Goal: Find specific page/section: Find specific page/section

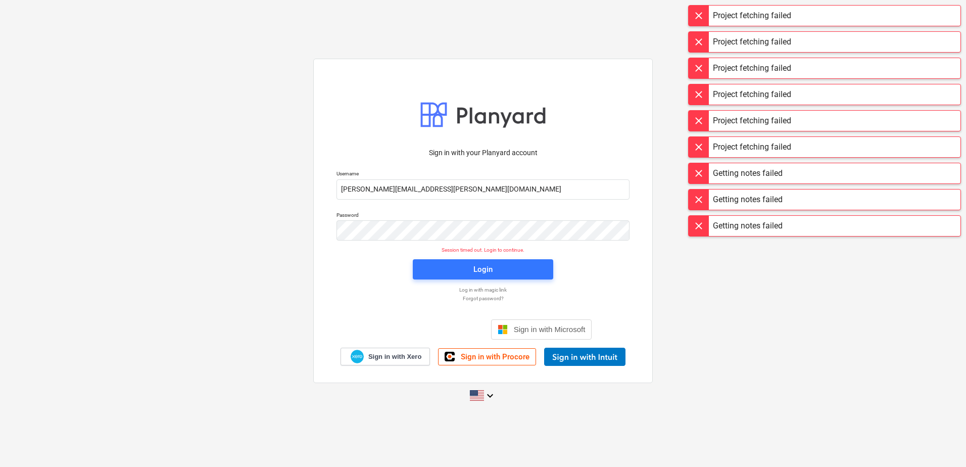
click at [529, 281] on div "Login" at bounding box center [483, 269] width 153 height 32
click at [529, 274] on span "Login" at bounding box center [483, 269] width 116 height 13
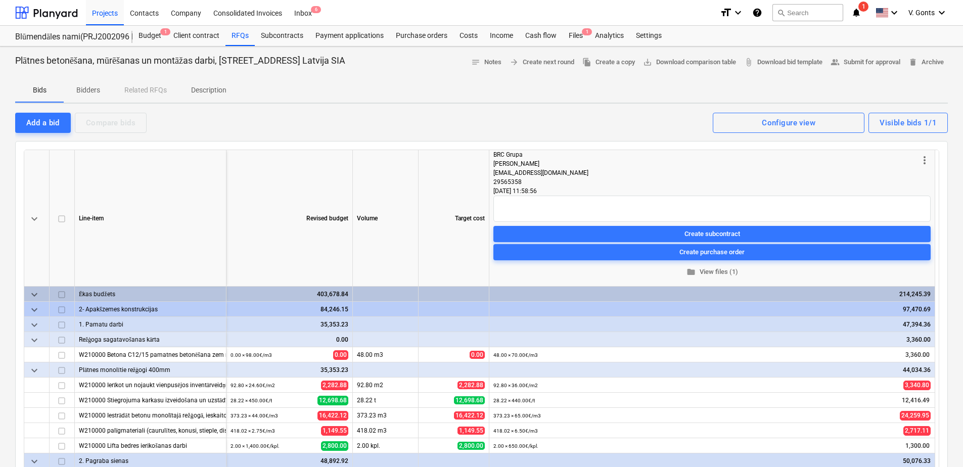
click at [85, 88] on p "Bidders" at bounding box center [88, 90] width 24 height 11
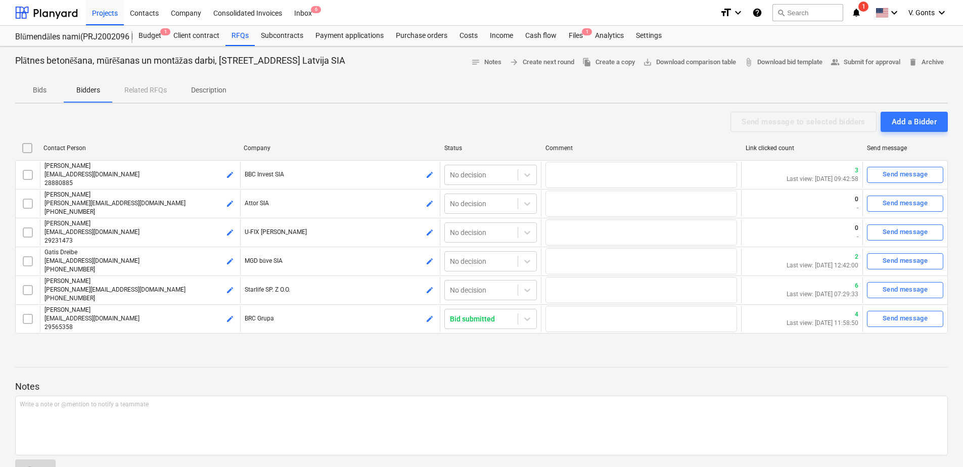
click at [42, 95] on p "Bids" at bounding box center [39, 90] width 24 height 11
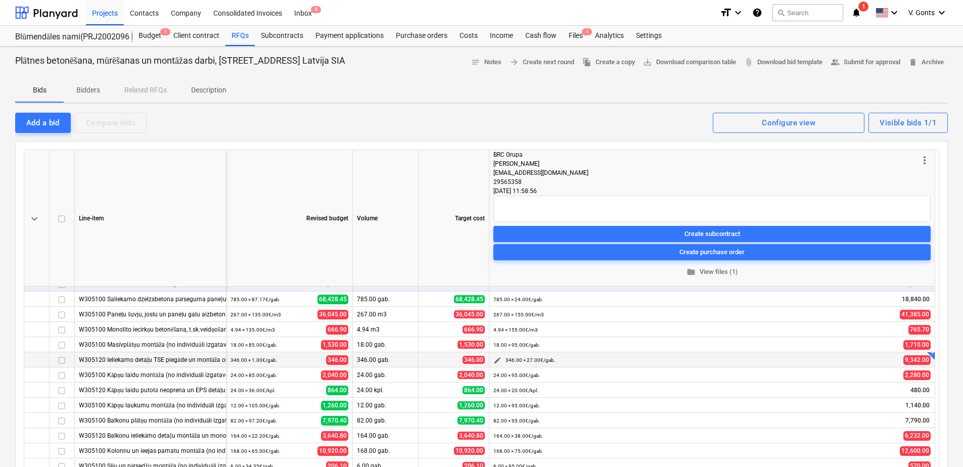
scroll to position [681, 0]
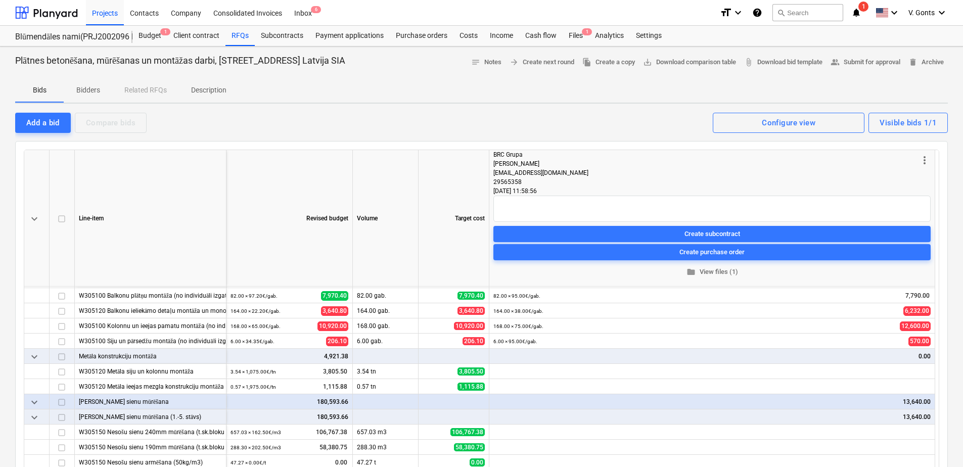
click at [80, 90] on p "Bidders" at bounding box center [88, 90] width 24 height 11
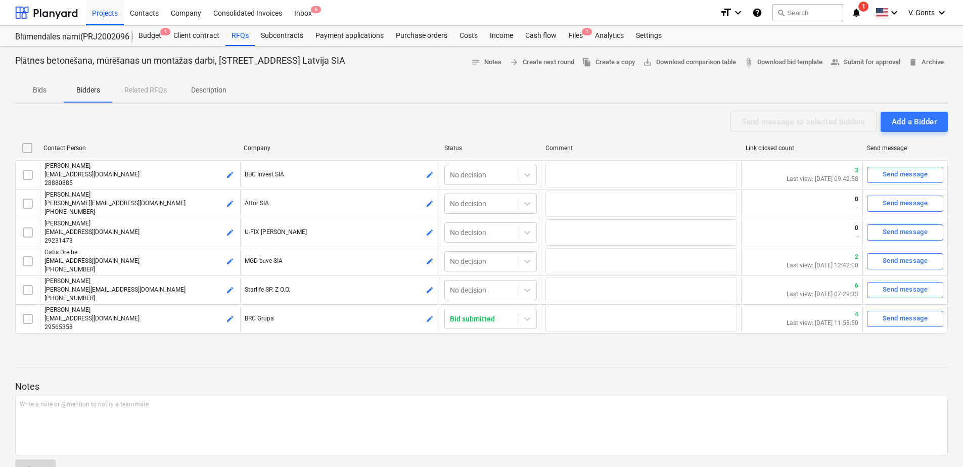
click at [42, 87] on p "Bids" at bounding box center [39, 90] width 24 height 11
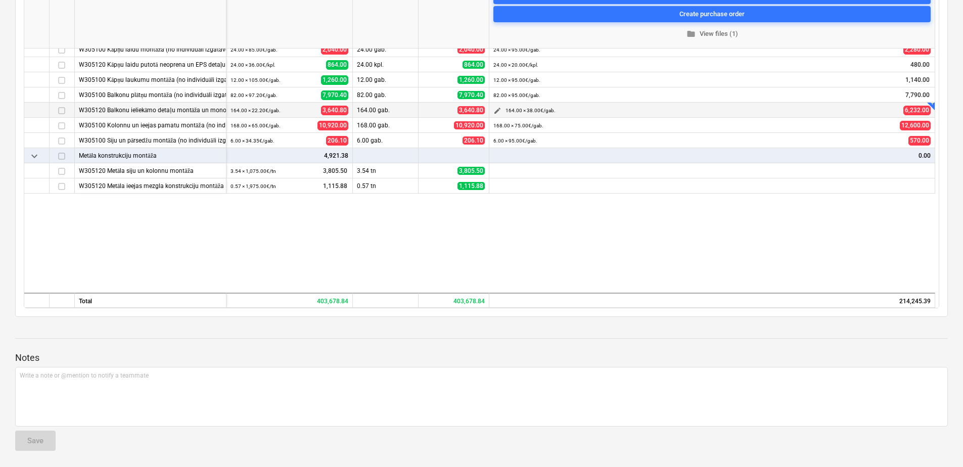
scroll to position [479, 0]
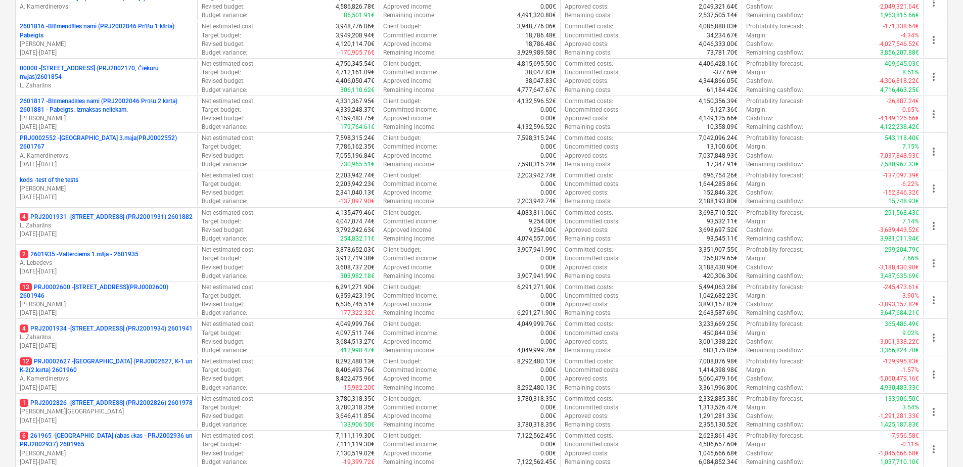
scroll to position [459, 0]
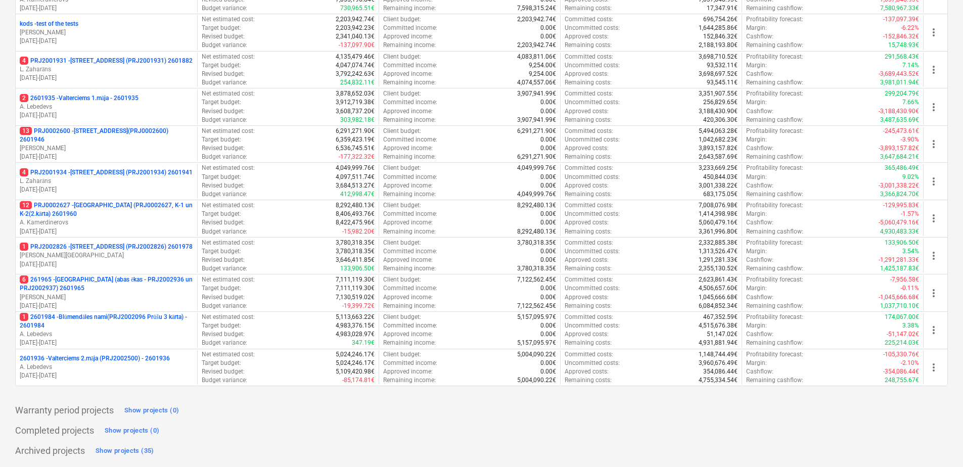
drag, startPoint x: 114, startPoint y: 361, endPoint x: 145, endPoint y: 252, distance: 114.1
click at [114, 361] on p "2601936 - Valterciems 2.māja (PRJ2002500) - 2601936" at bounding box center [95, 358] width 150 height 9
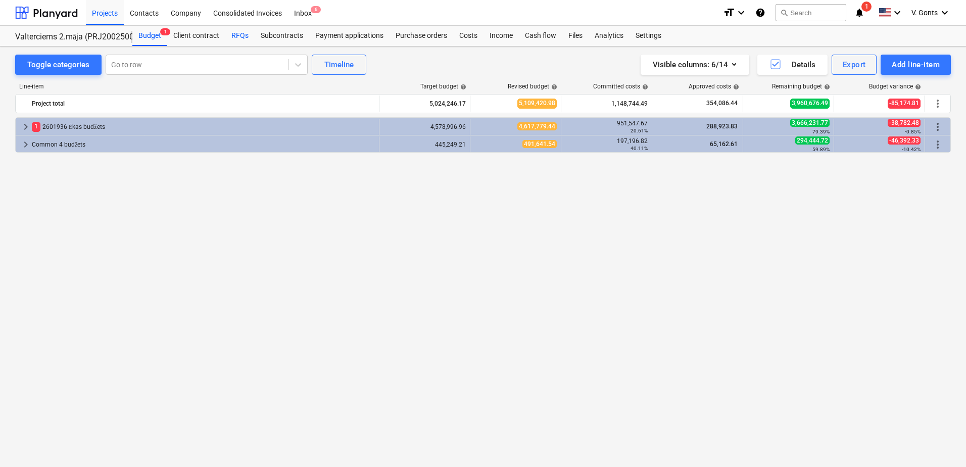
click at [230, 35] on div "RFQs" at bounding box center [239, 36] width 29 height 20
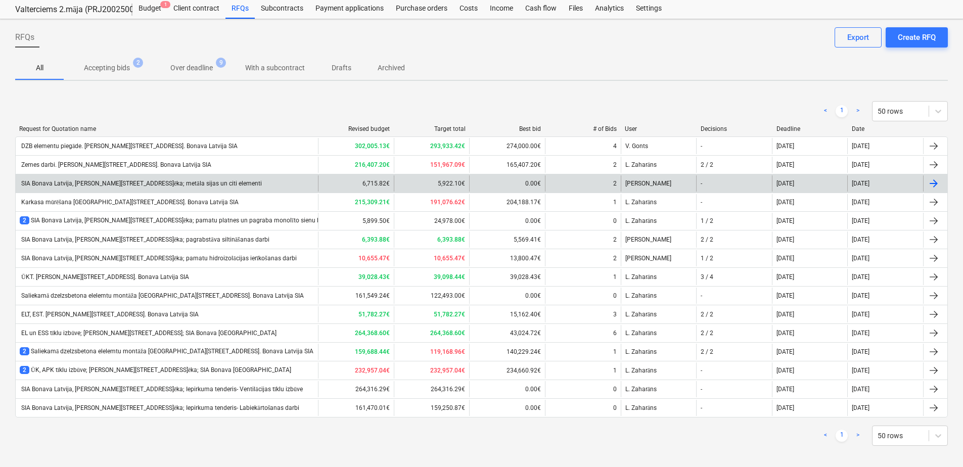
scroll to position [34, 0]
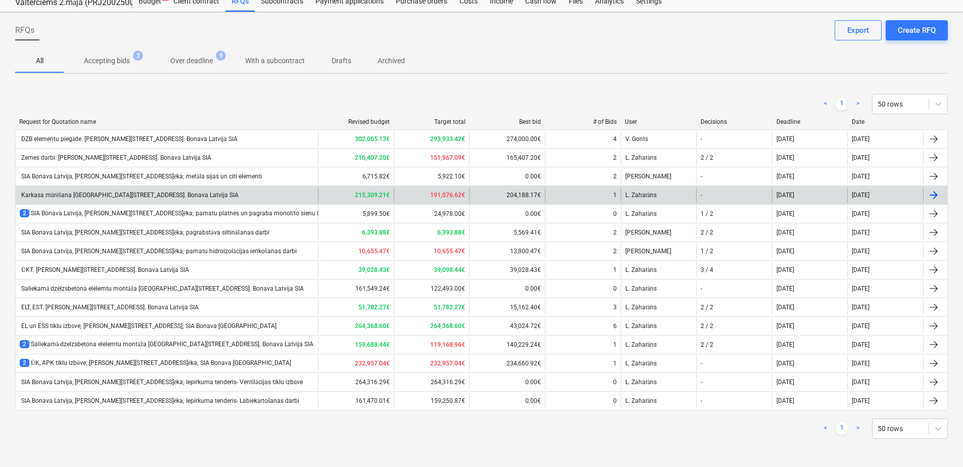
click at [122, 193] on div "Karkasa mūrēšana Ēvalda Valtera iela 44, 2.ēka. Bonava Latvija SIA" at bounding box center [129, 196] width 219 height 8
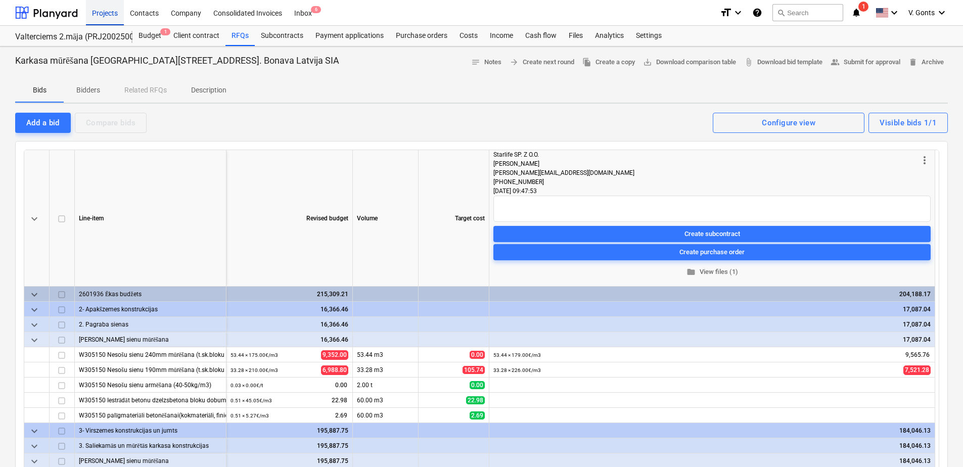
click at [105, 14] on div "Projects" at bounding box center [105, 12] width 38 height 26
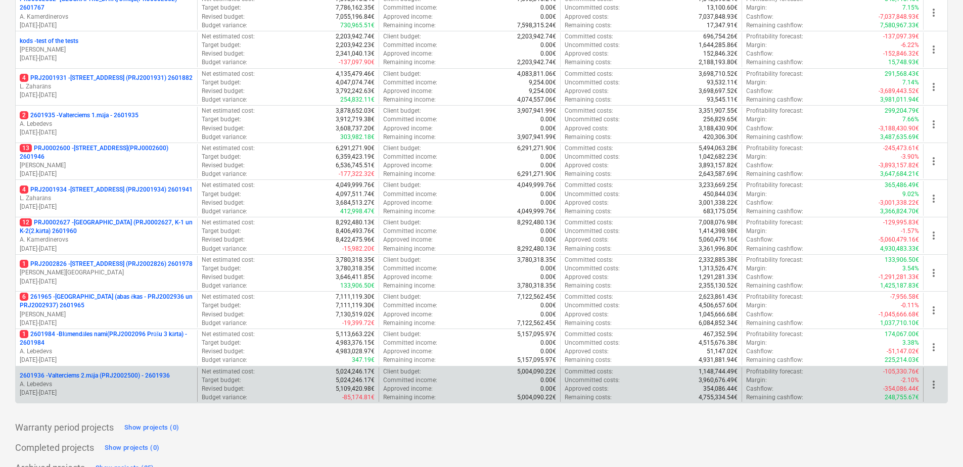
scroll to position [459, 0]
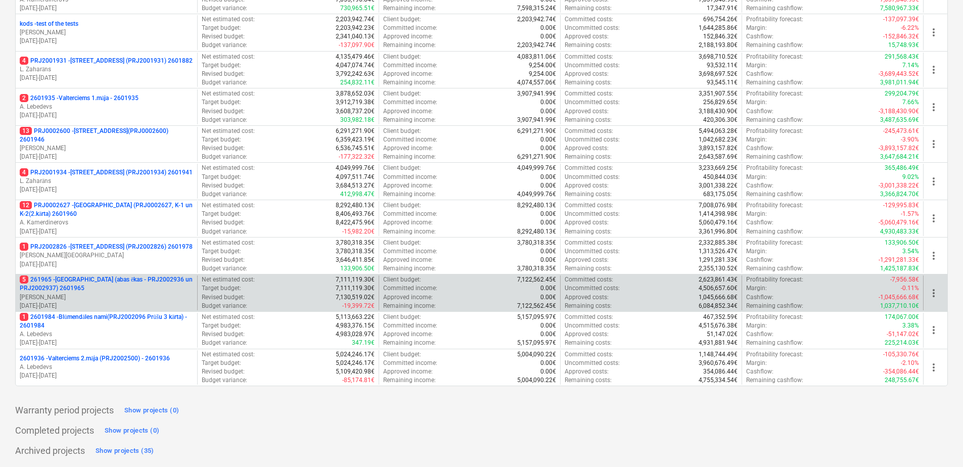
click at [124, 284] on p "5 261965 - Nīcgales iela (abas ēkas - PRJ2002936 un PRJ2002937) 2601965" at bounding box center [106, 283] width 173 height 17
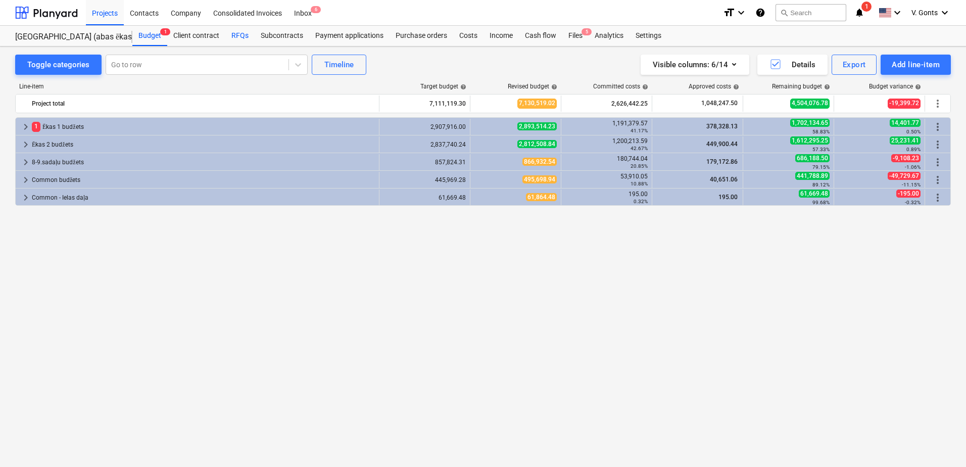
click at [241, 38] on div "RFQs" at bounding box center [239, 36] width 29 height 20
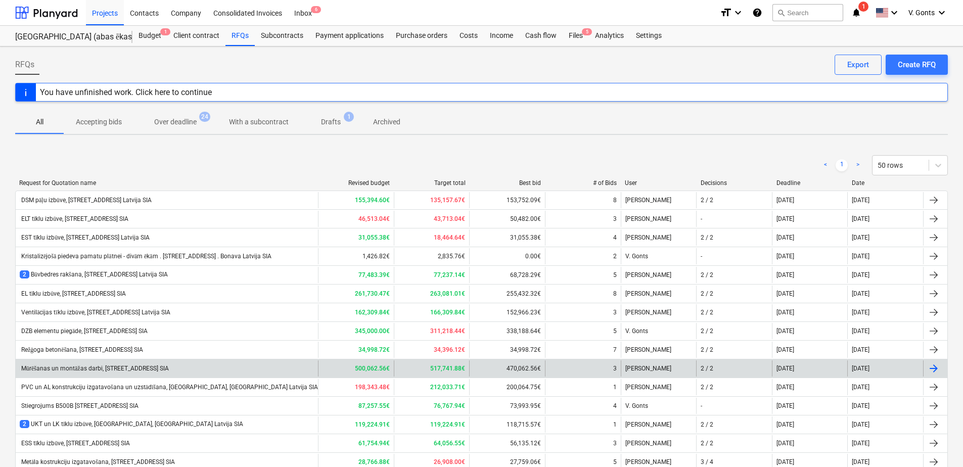
click at [148, 371] on div "Mūrēšanas un montāžas darbi, Nīcgales iela N17A, Bonava Latvija SIA" at bounding box center [94, 369] width 149 height 8
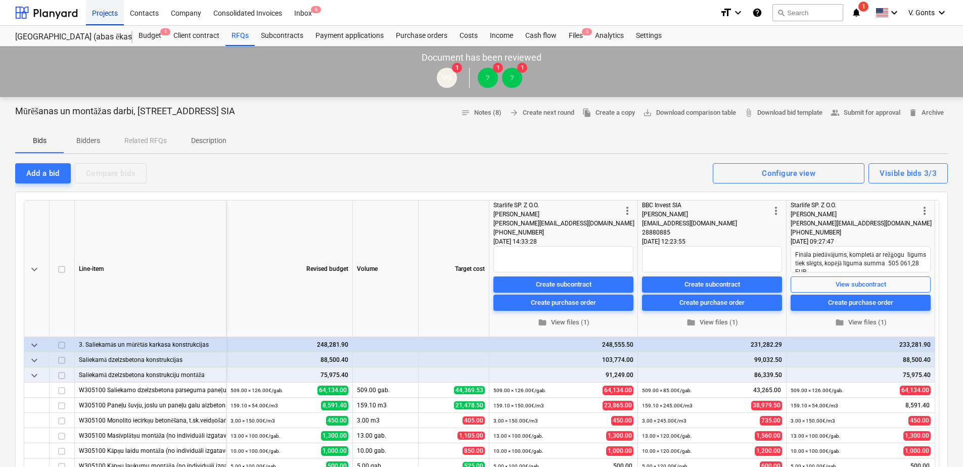
click at [98, 13] on div "Projects" at bounding box center [105, 12] width 38 height 26
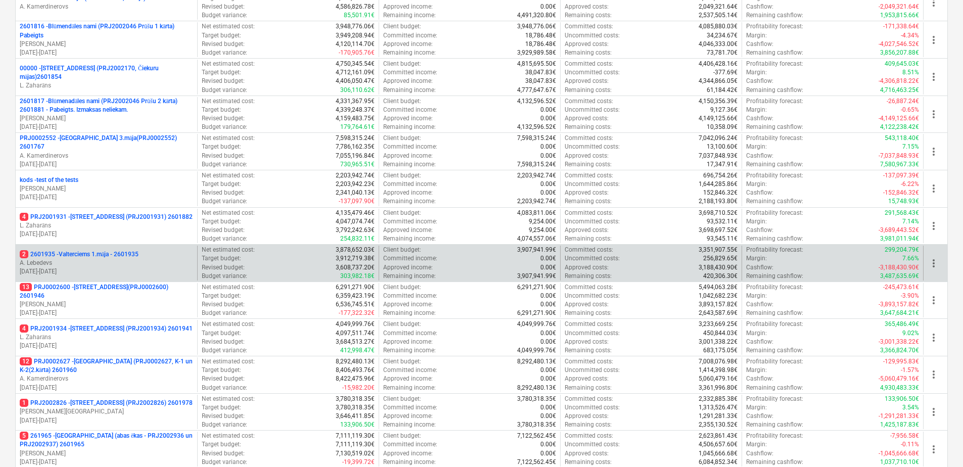
scroll to position [455, 0]
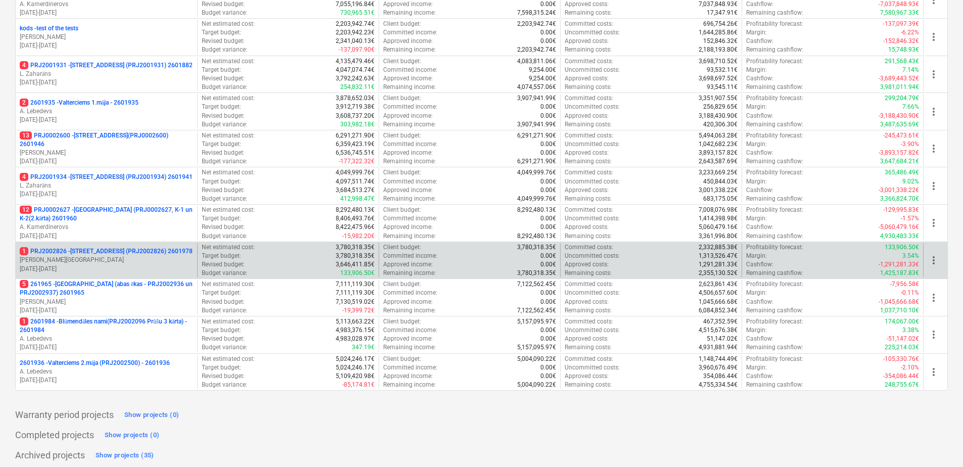
click at [128, 259] on p "J. Ruskuls" at bounding box center [106, 260] width 173 height 9
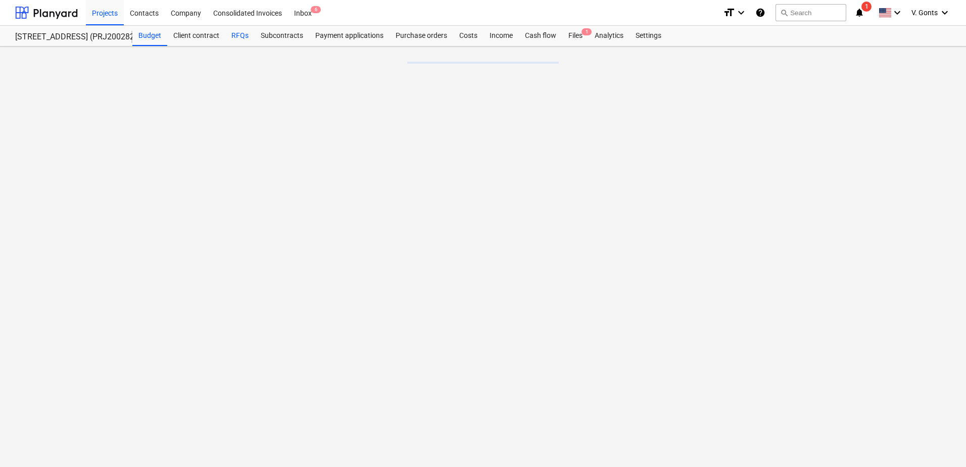
click at [240, 35] on div "RFQs" at bounding box center [239, 36] width 29 height 20
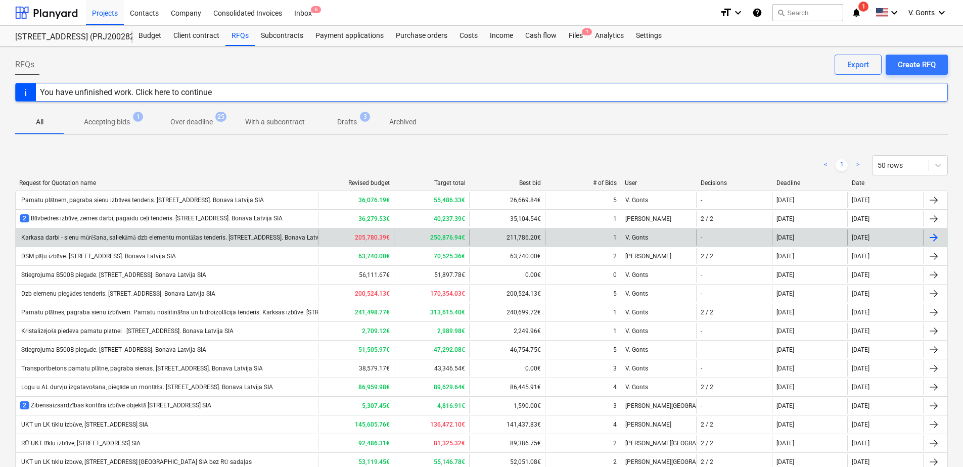
click at [123, 239] on div "Karkasa darbi - sienu mūrēšana, saliekāmā dzb elementu montāžas tenderis. Stend…" at bounding box center [178, 238] width 316 height 8
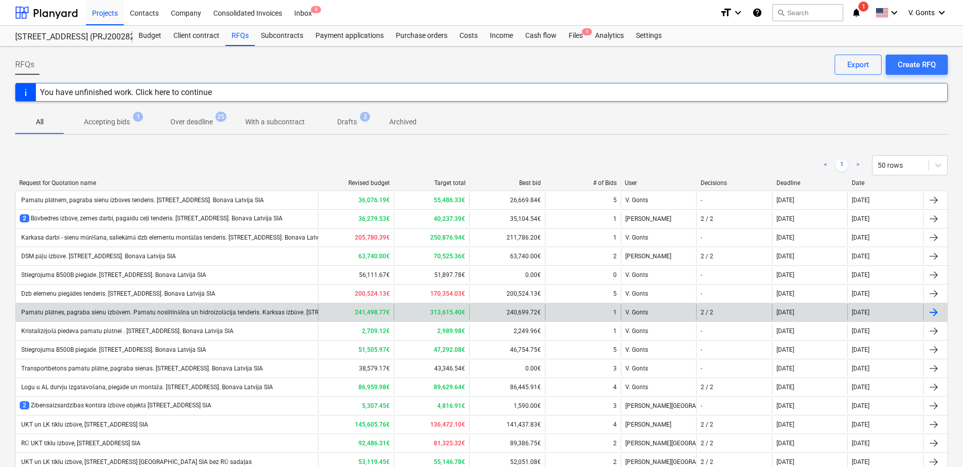
click at [80, 316] on div "Pamatu plātnes, pagraba sienu izbūvem. Pamatu noslitināšna un hidroizolācija te…" at bounding box center [167, 312] width 302 height 16
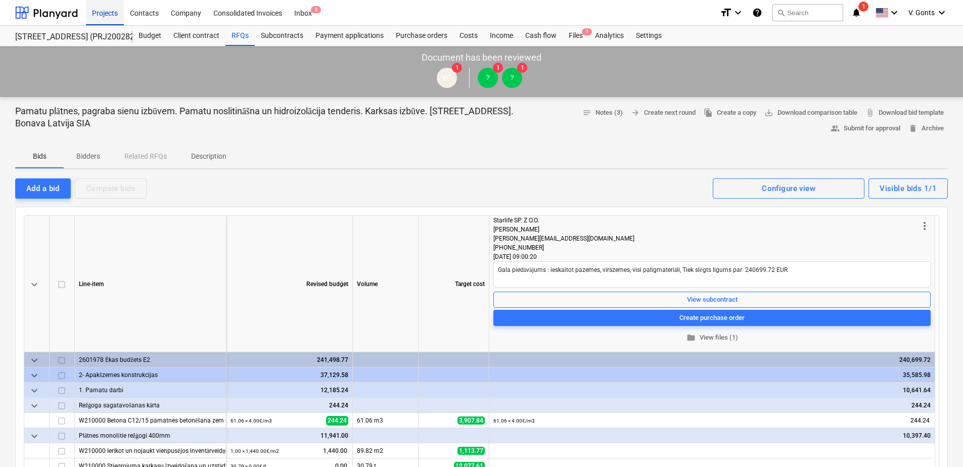
click at [108, 10] on div "Projects" at bounding box center [105, 12] width 38 height 26
click at [241, 30] on div "RFQs" at bounding box center [239, 36] width 29 height 20
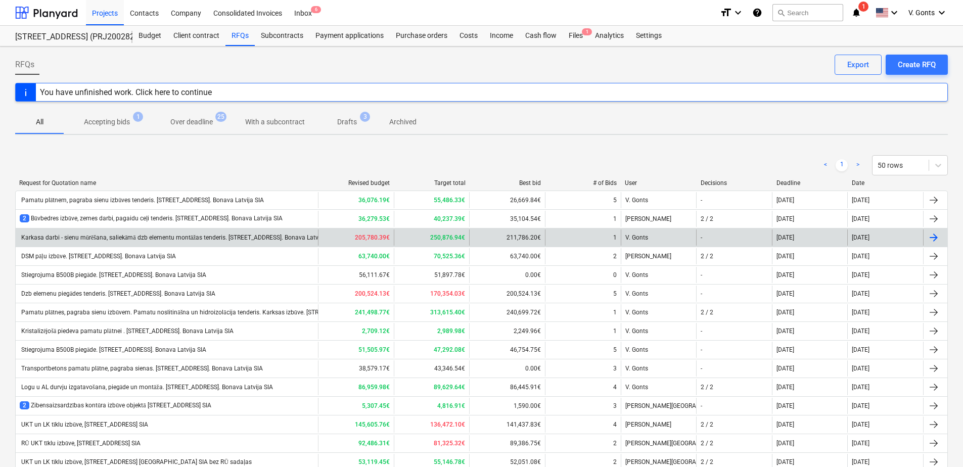
click at [131, 238] on div "Karkasa darbi - sienu mūrēšana, saliekāmā dzb elementu montāžas tenderis. Stend…" at bounding box center [178, 238] width 316 height 8
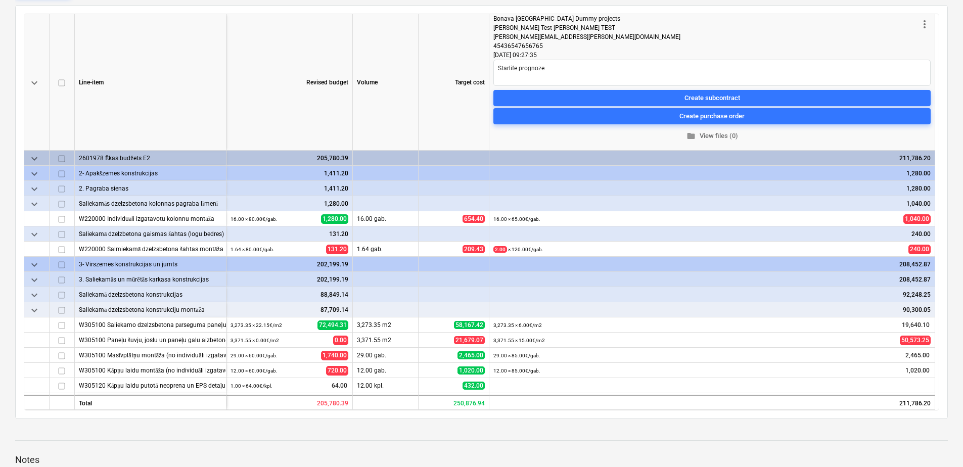
type textarea "x"
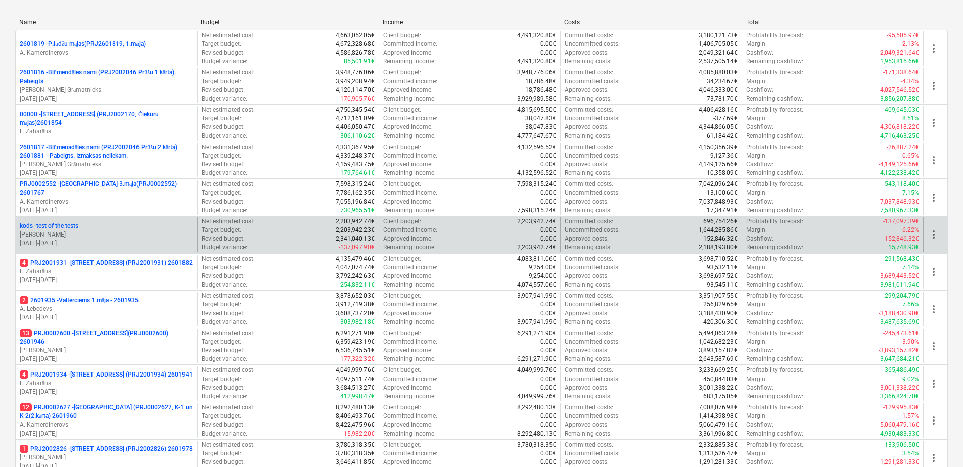
scroll to position [207, 0]
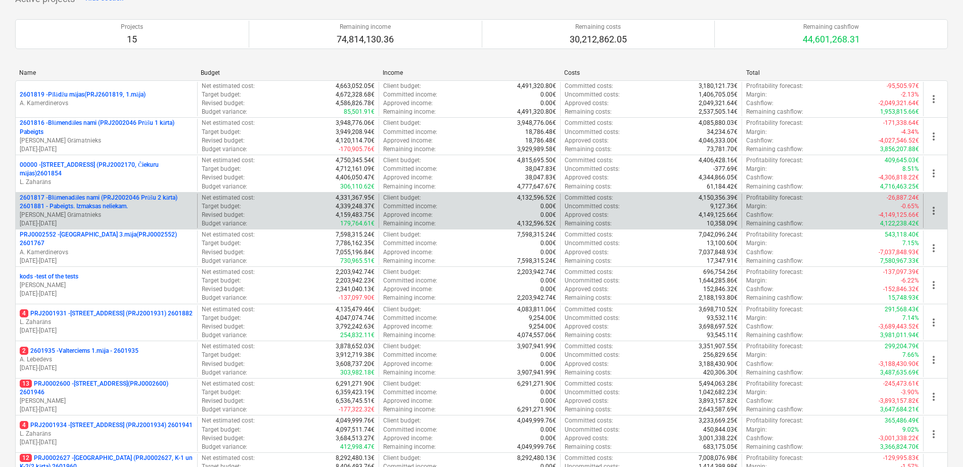
click at [131, 212] on p "[PERSON_NAME] Grāmatnieks" at bounding box center [106, 215] width 173 height 9
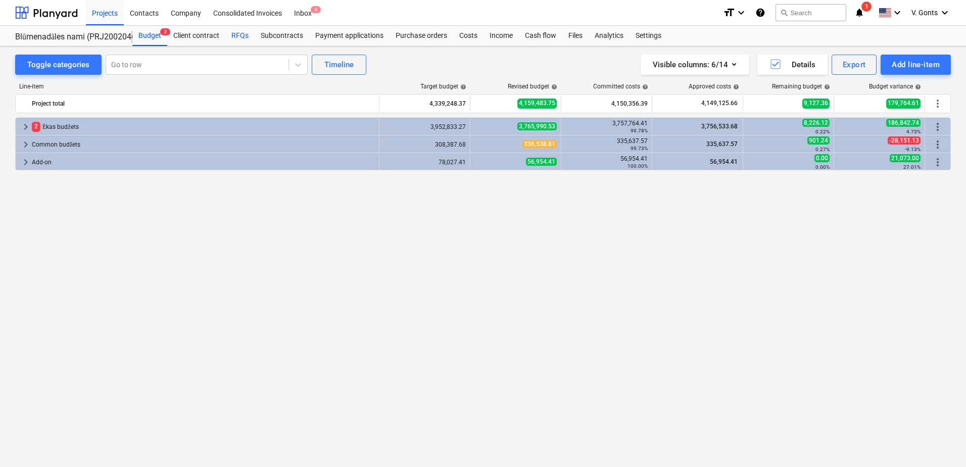
click at [234, 32] on div "RFQs" at bounding box center [239, 36] width 29 height 20
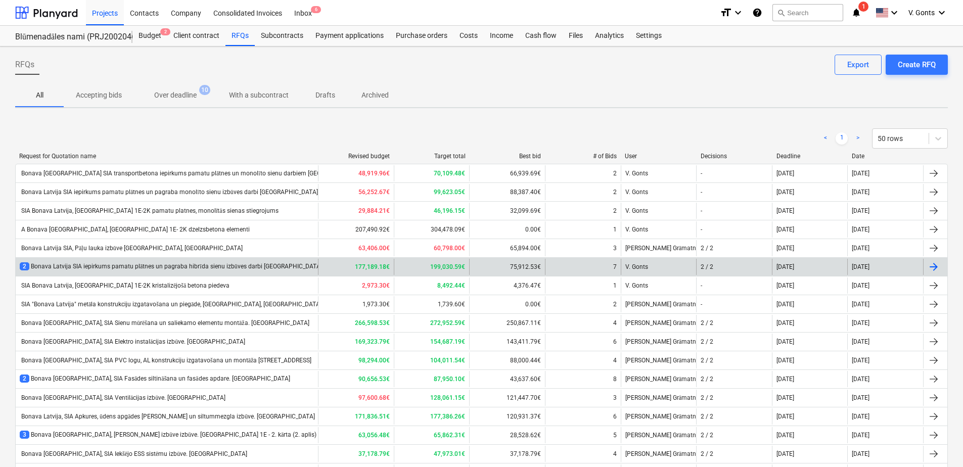
click at [188, 268] on div "2 Bonava Latvija SIA iepirkums pamatu plātnes un pagraba hibrīda sienu izbūves …" at bounding box center [190, 266] width 340 height 9
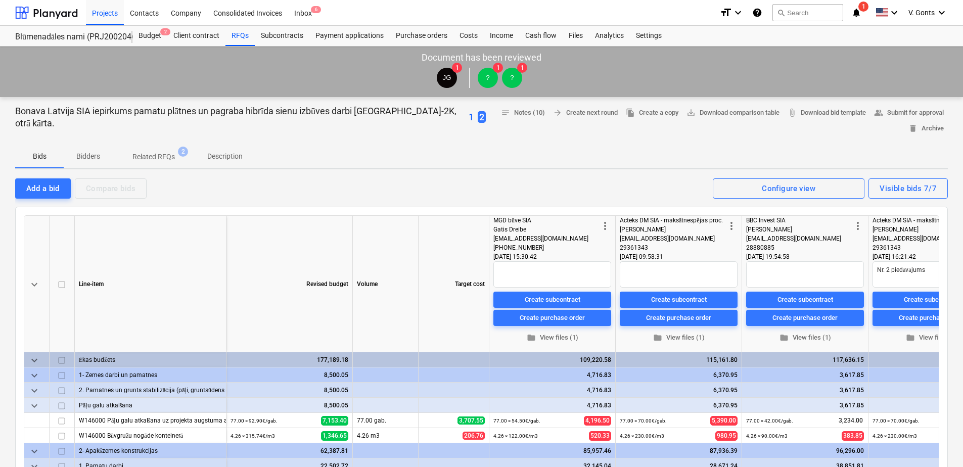
click at [468, 117] on p "1" at bounding box center [470, 117] width 5 height 12
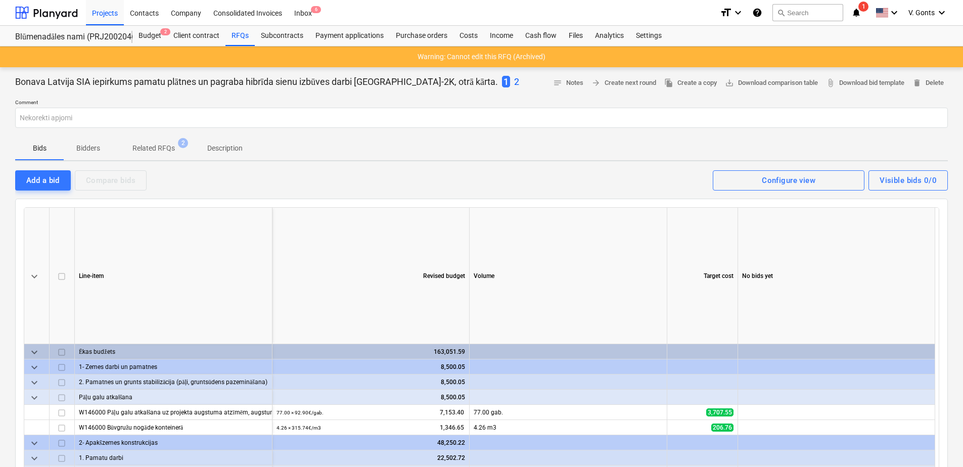
click at [514, 83] on p "2" at bounding box center [516, 82] width 5 height 12
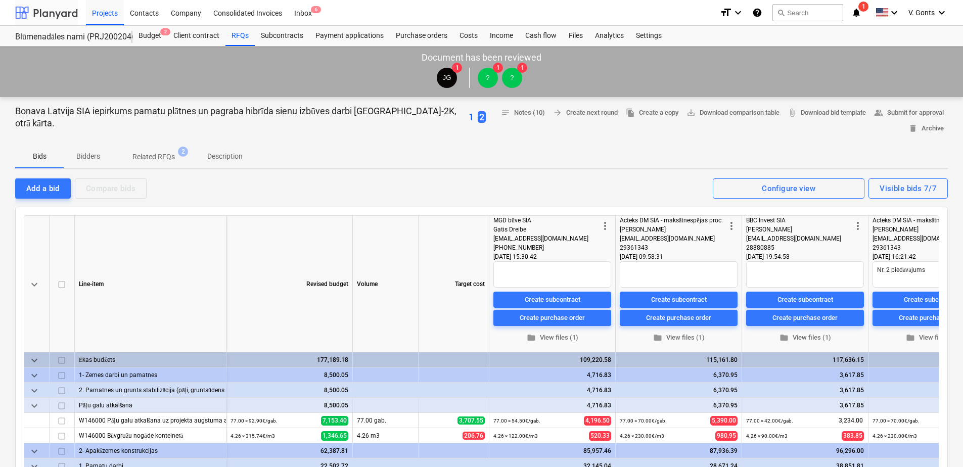
click at [54, 14] on div at bounding box center [46, 12] width 63 height 25
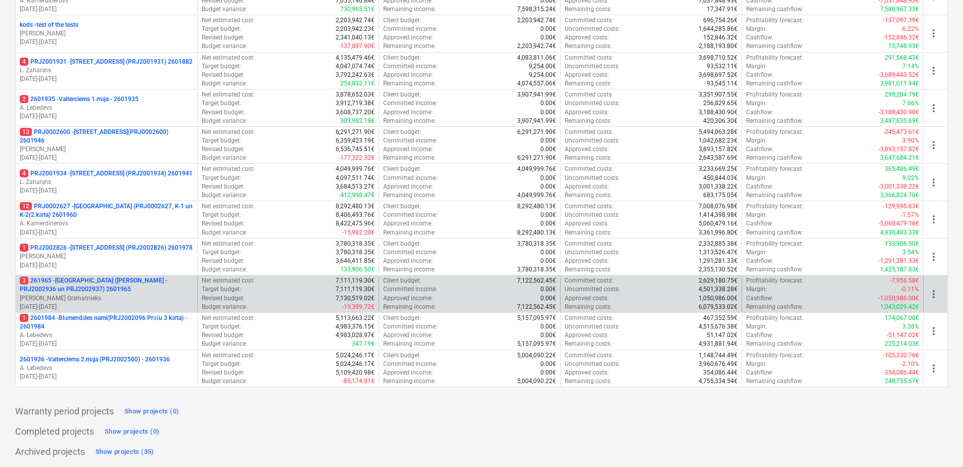
scroll to position [459, 0]
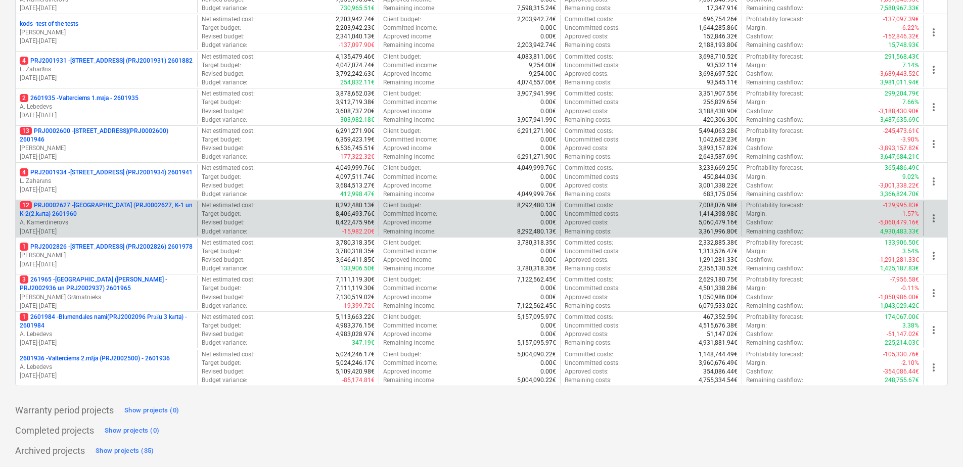
click at [120, 220] on p "A. Kamerdinerovs" at bounding box center [106, 222] width 173 height 9
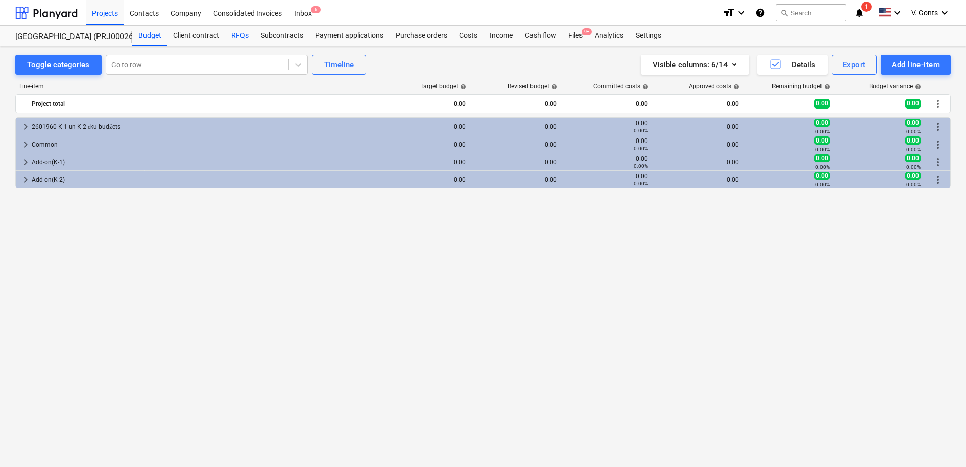
click at [243, 34] on div "RFQs" at bounding box center [239, 36] width 29 height 20
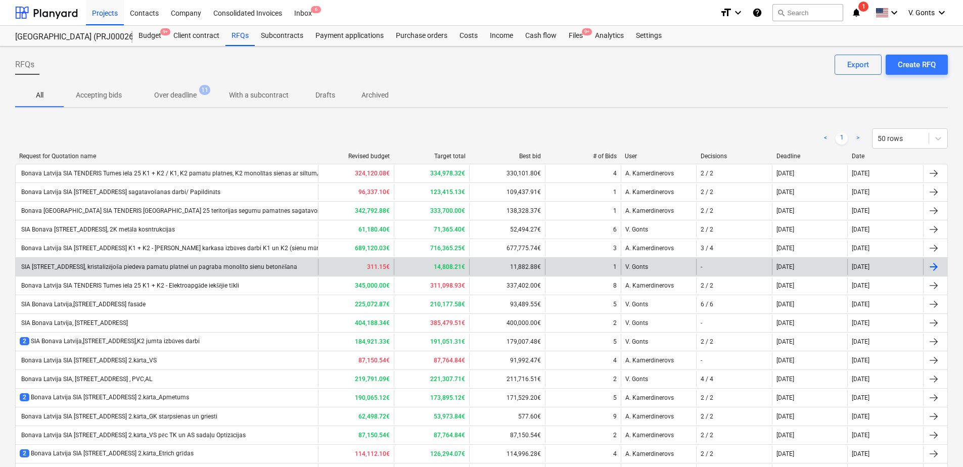
click at [206, 269] on div "SIA Bonava LatvijaTumes iela 1K, 2k, kristalizējoša piedeva pamatu platnei un p…" at bounding box center [158, 267] width 277 height 8
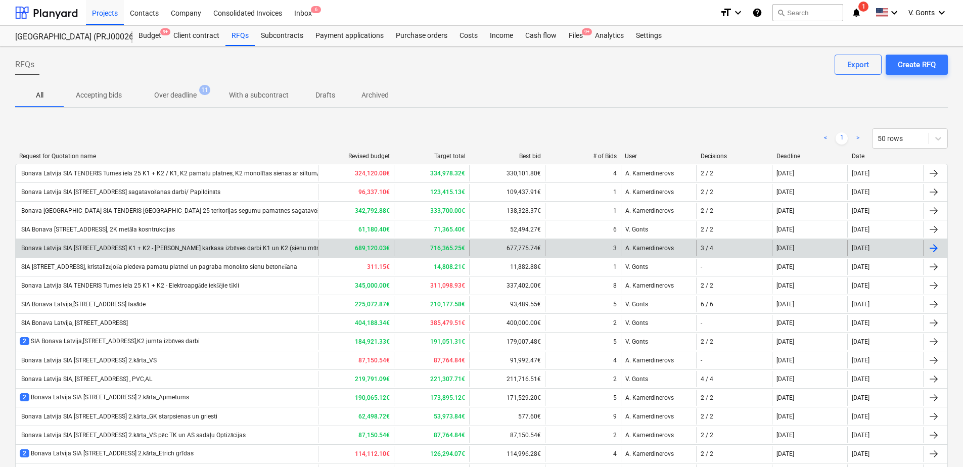
click at [224, 246] on div "Bonava Latvija SIA TENDERIS Tumes iela 25 K1 + K2 - Ēkas karkasa izbūves darbi …" at bounding box center [251, 249] width 463 height 8
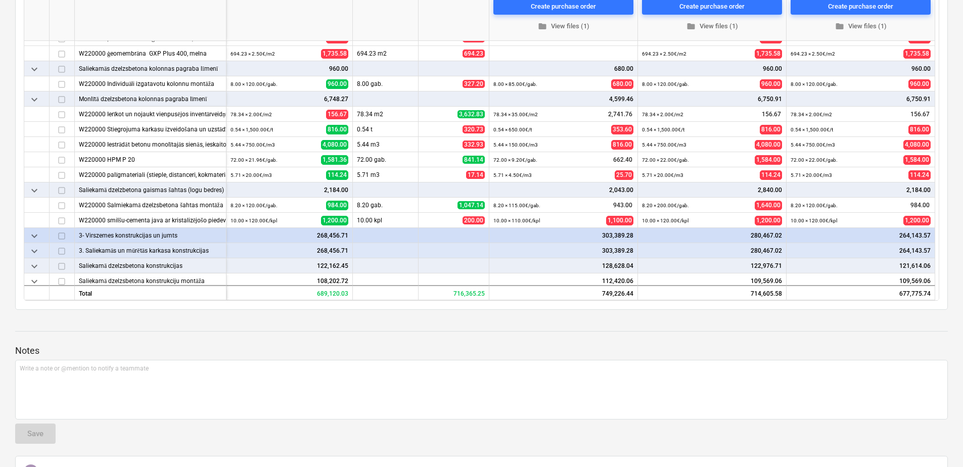
scroll to position [455, 0]
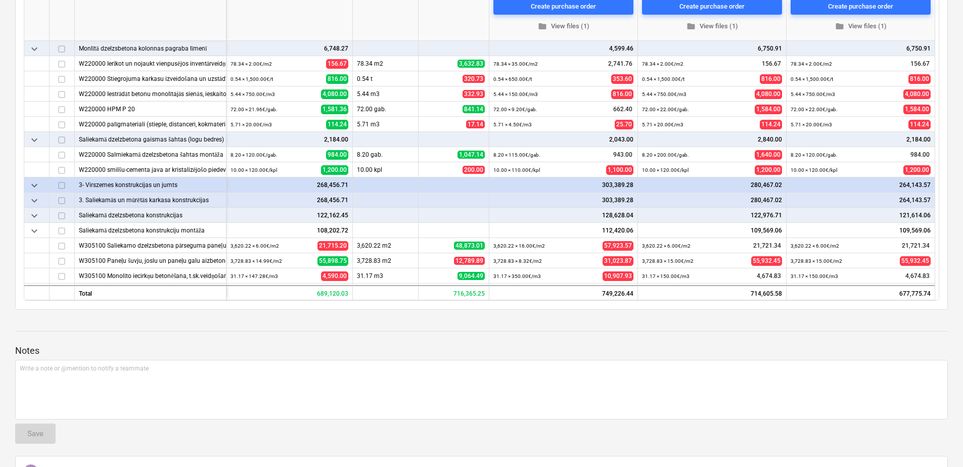
type textarea "x"
